Goal: Communication & Community: Answer question/provide support

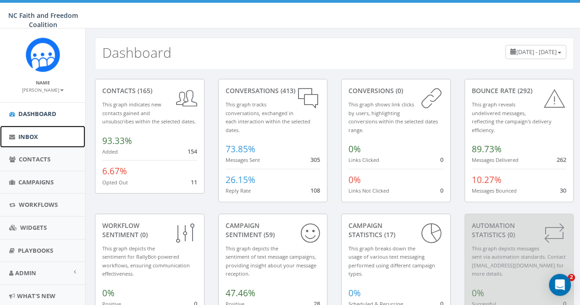
click at [35, 134] on span "Inbox" at bounding box center [28, 136] width 20 height 8
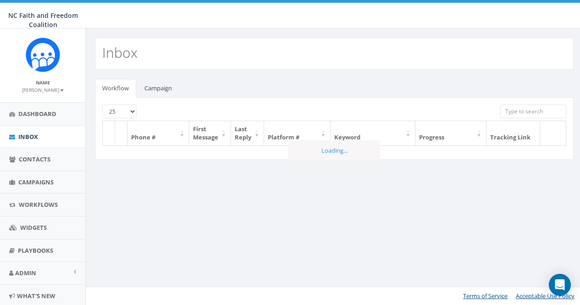
select select
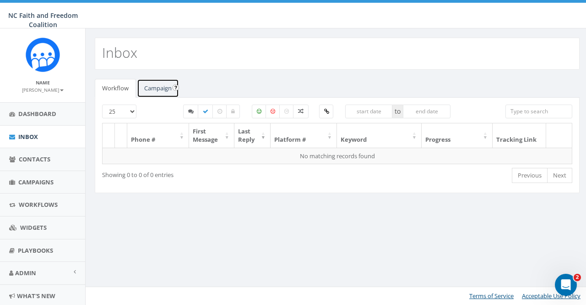
click at [161, 88] on link "Campaign" at bounding box center [158, 88] width 42 height 19
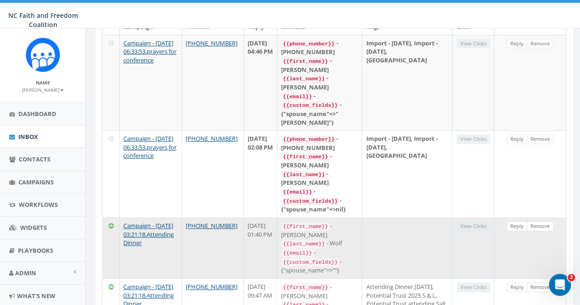
scroll to position [137, 0]
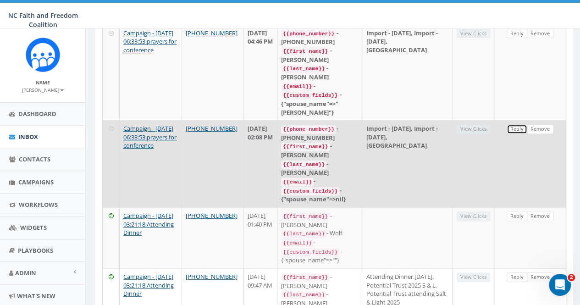
click at [516, 124] on link "Reply" at bounding box center [516, 129] width 21 height 10
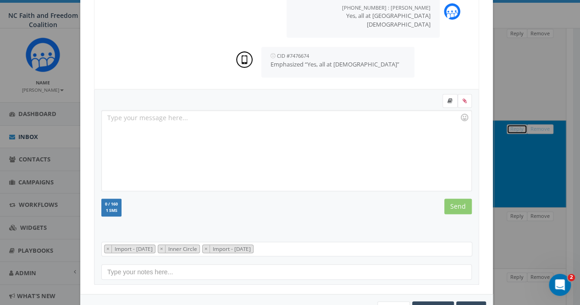
scroll to position [152, 0]
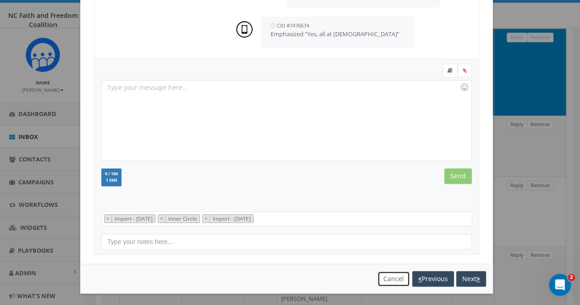
click at [395, 280] on button "Cancel" at bounding box center [393, 279] width 33 height 16
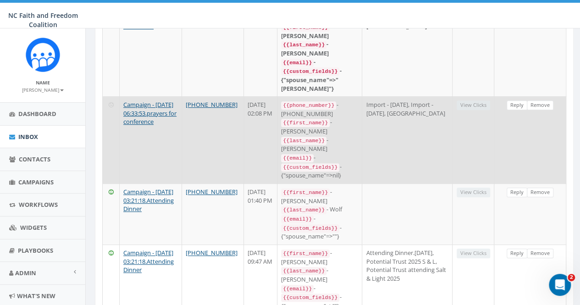
scroll to position [24, 0]
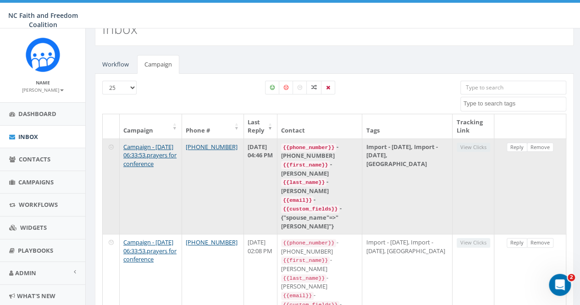
click at [323, 195] on div "{{email}} -" at bounding box center [319, 199] width 77 height 9
click at [513, 148] on link "Reply" at bounding box center [516, 147] width 21 height 10
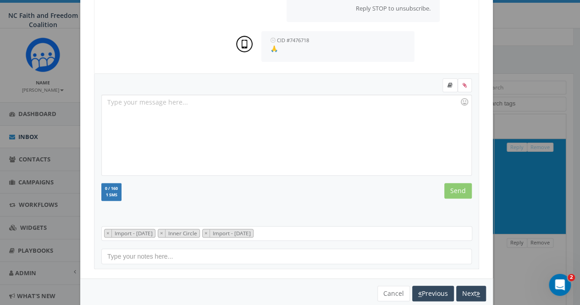
scroll to position [152, 0]
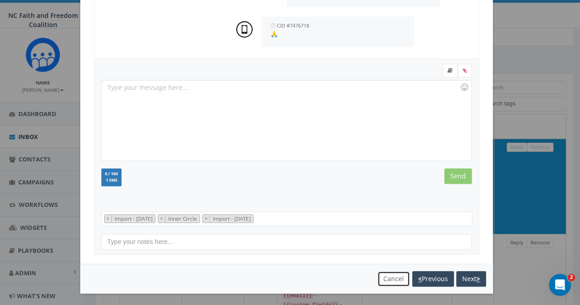
click at [382, 275] on button "Cancel" at bounding box center [393, 279] width 33 height 16
